Goal: Find specific page/section: Find specific page/section

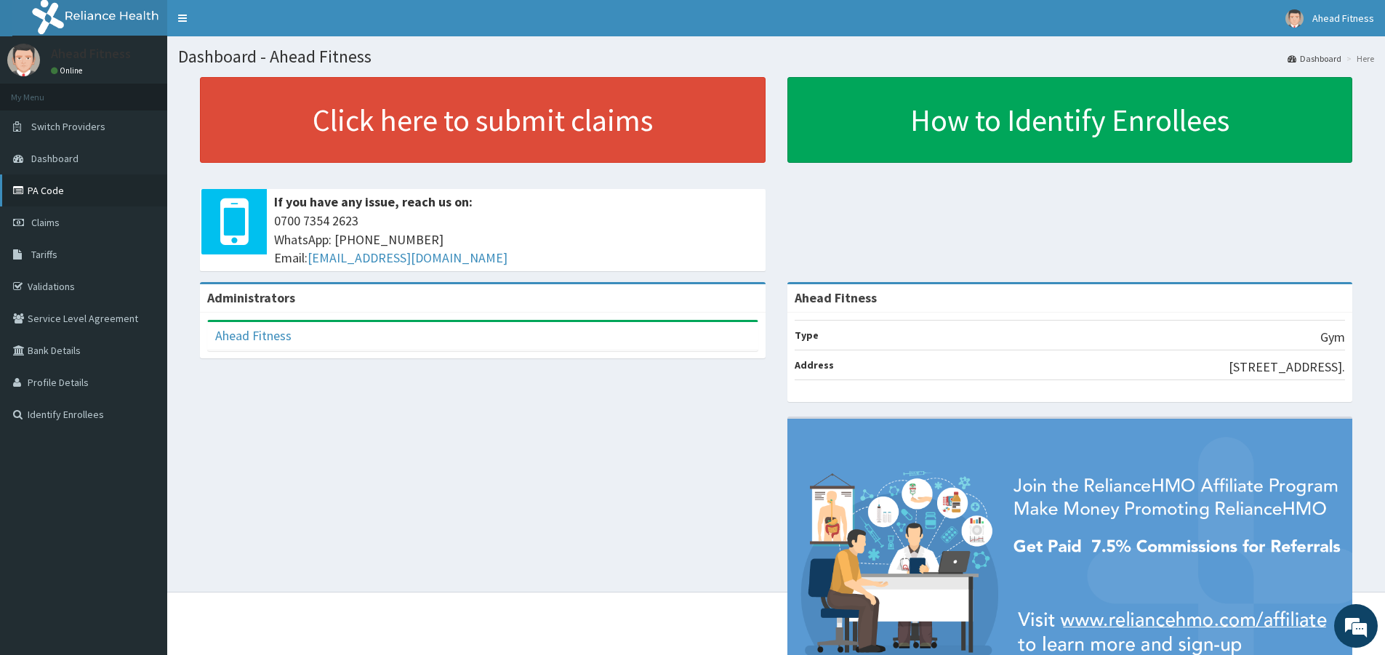
click at [47, 188] on link "PA Code" at bounding box center [83, 191] width 167 height 32
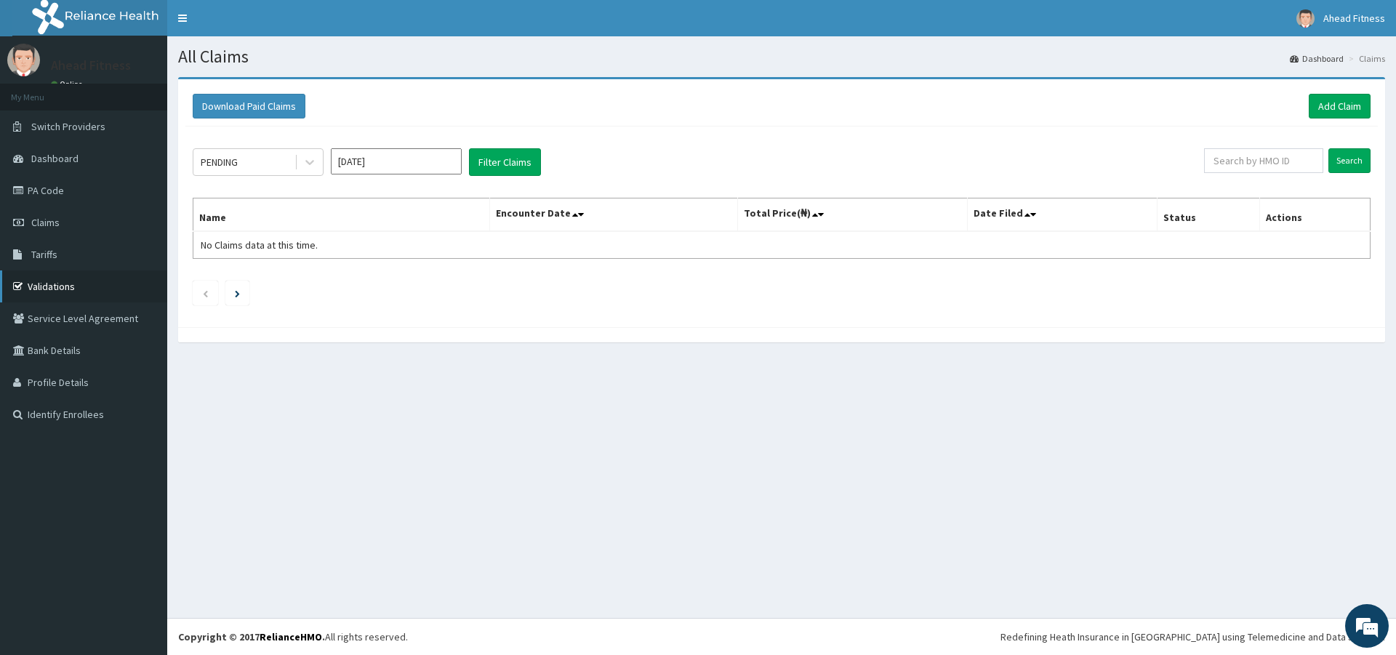
click at [77, 286] on link "Validations" at bounding box center [83, 287] width 167 height 32
click at [69, 252] on link "Tariffs" at bounding box center [83, 255] width 167 height 32
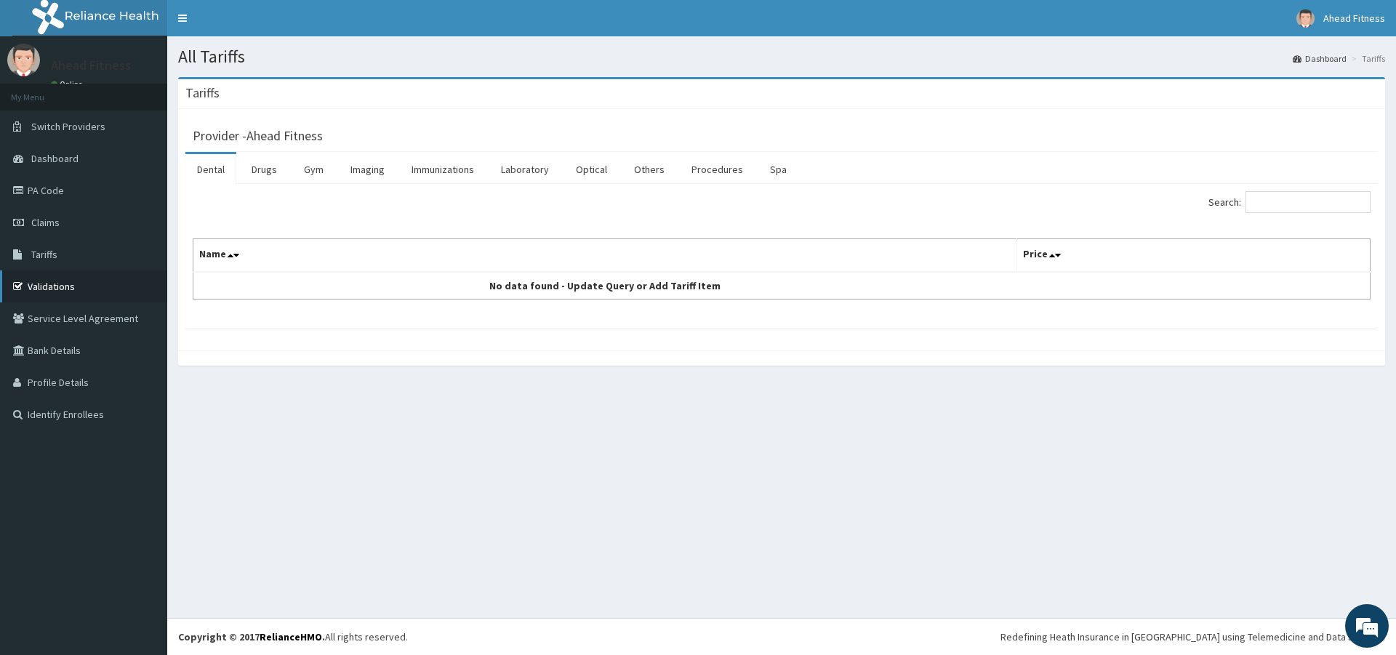
click at [69, 286] on link "Validations" at bounding box center [83, 287] width 167 height 32
